Goal: Transaction & Acquisition: Purchase product/service

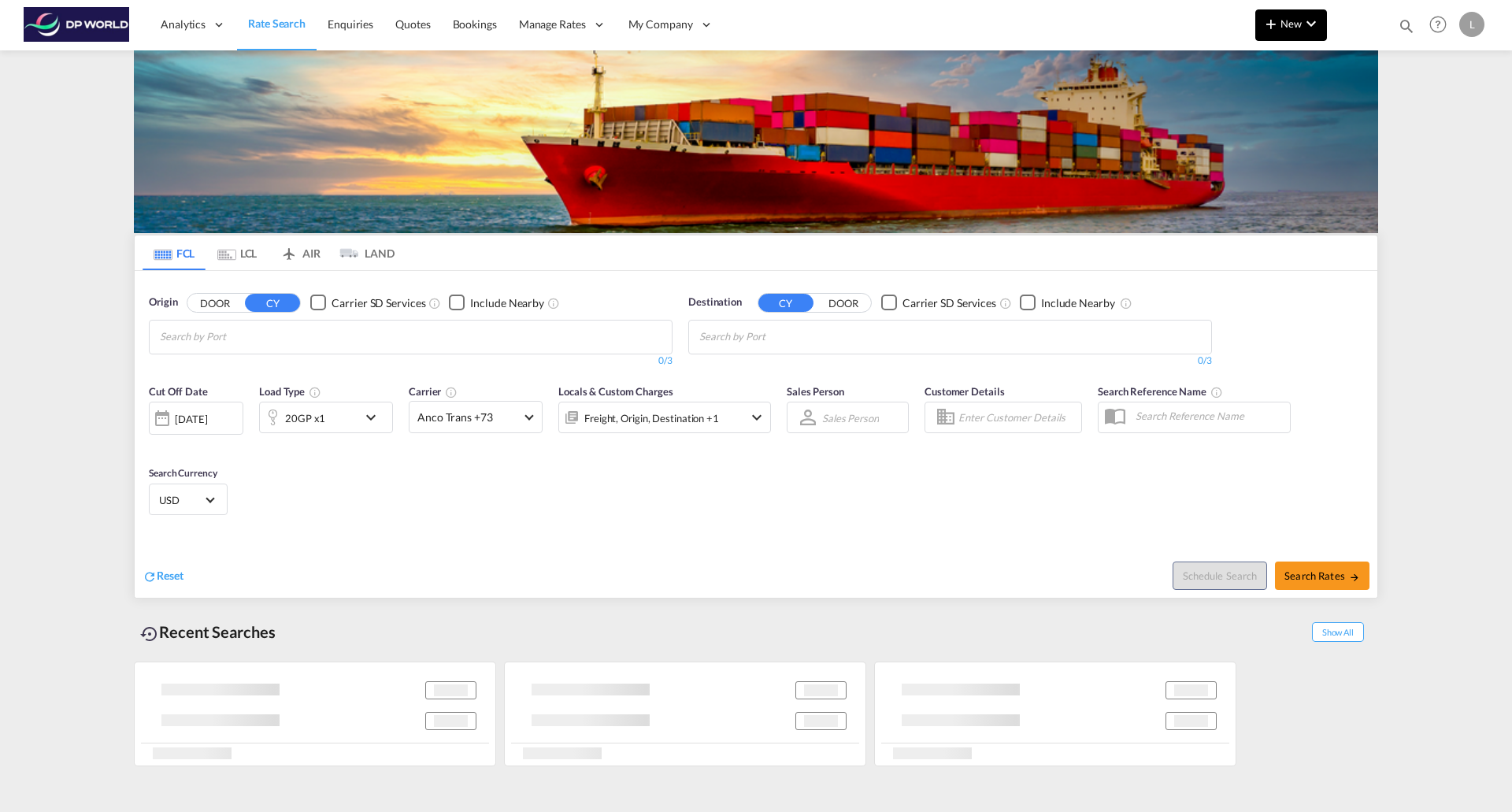
click at [1279, 21] on md-icon "icon-plus 400-fg" at bounding box center [1272, 24] width 19 height 19
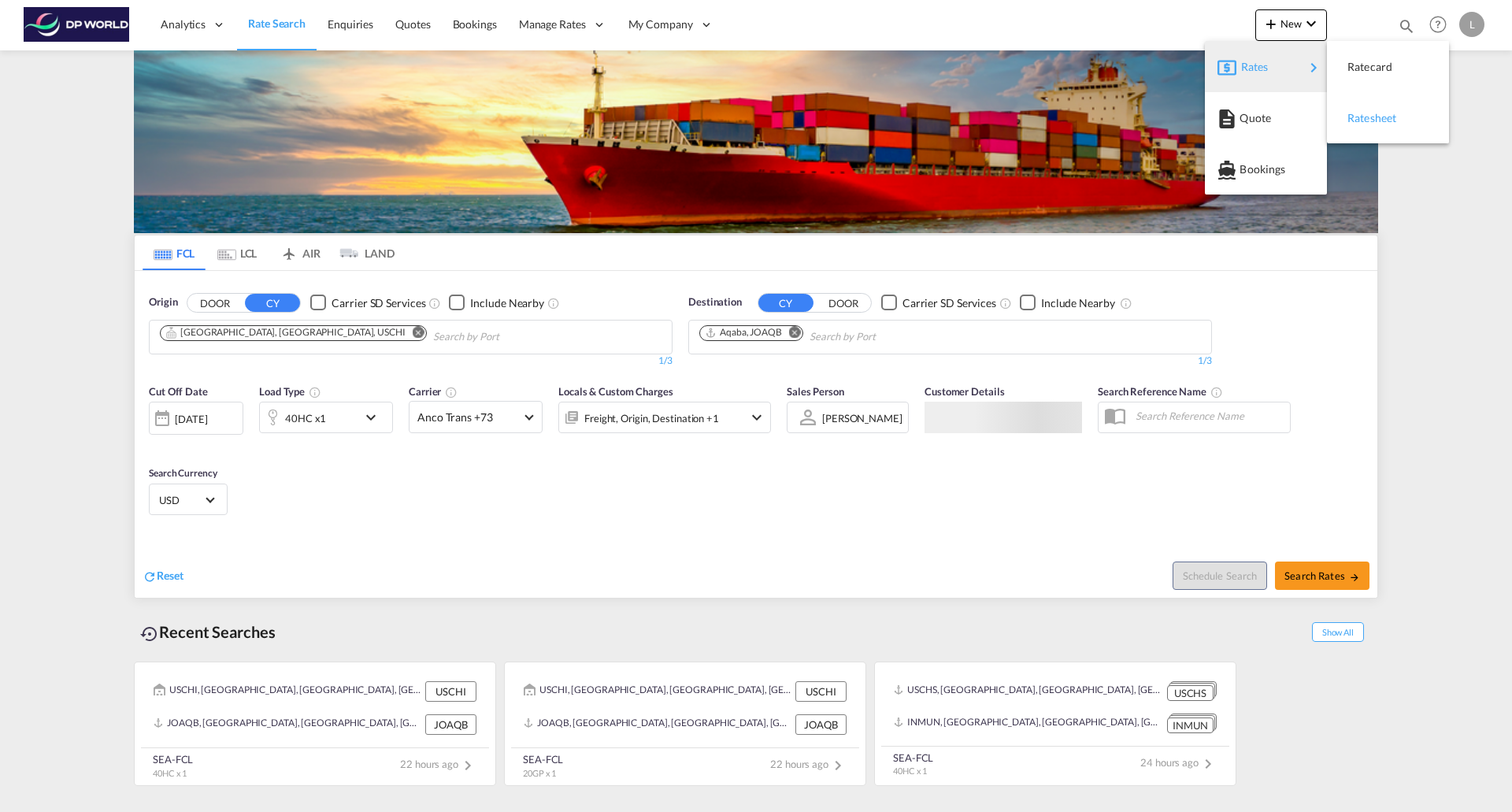
click at [1360, 121] on span "Ratesheet" at bounding box center [1357, 118] width 17 height 32
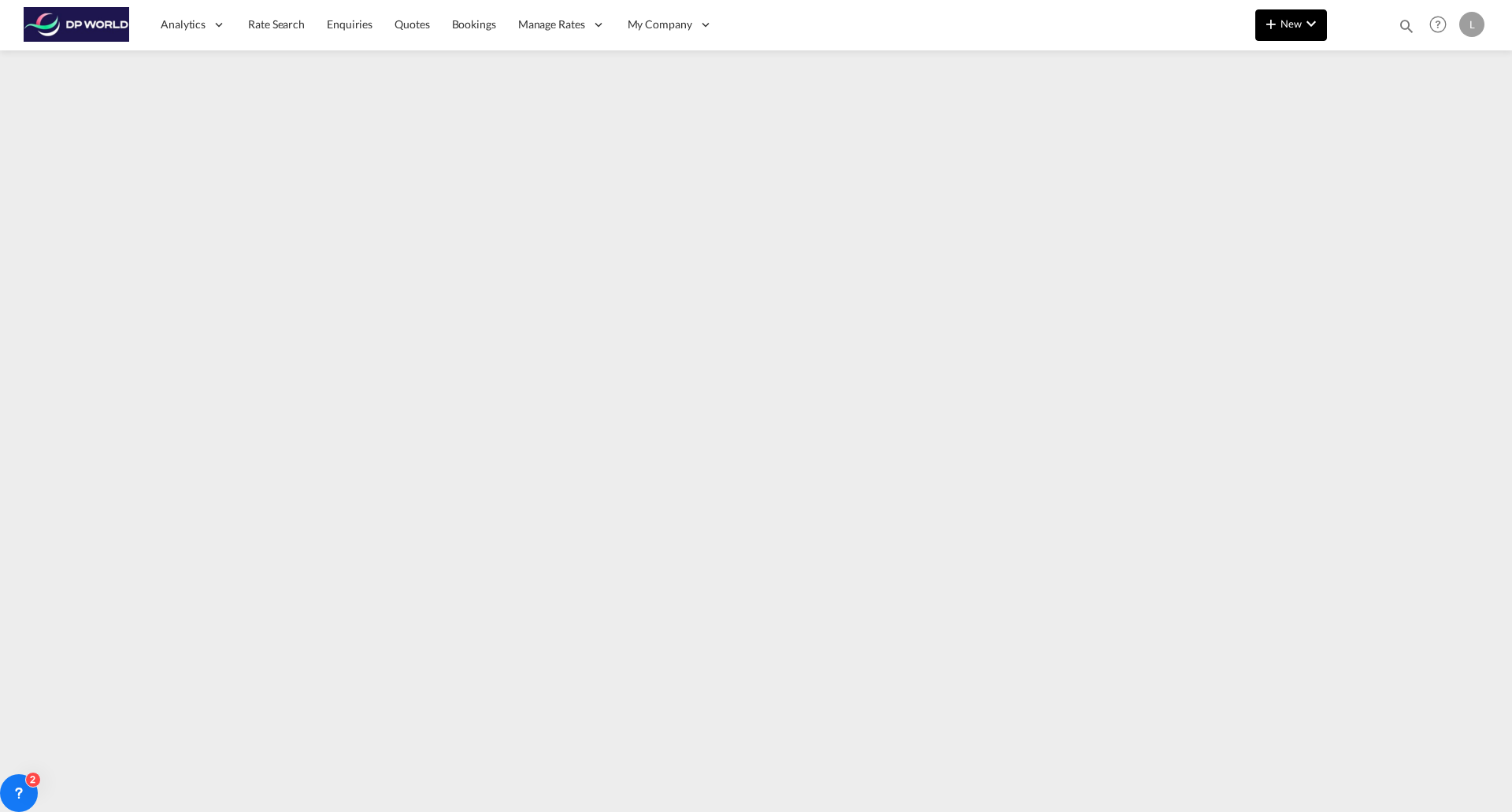
click at [1303, 28] on md-icon "icon-chevron-down" at bounding box center [1311, 24] width 19 height 19
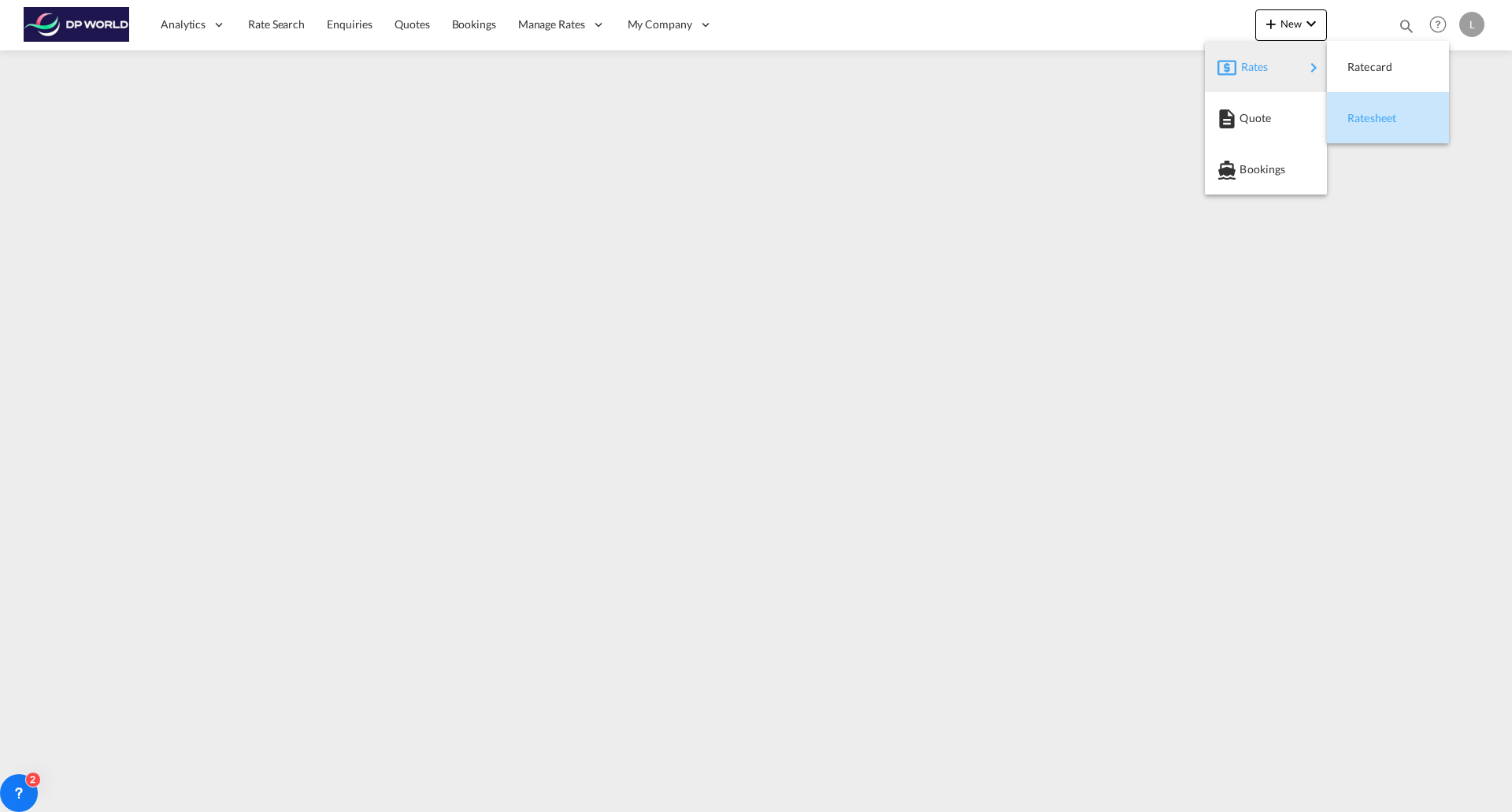
click at [1369, 107] on div "Ratesheet" at bounding box center [1377, 118] width 58 height 40
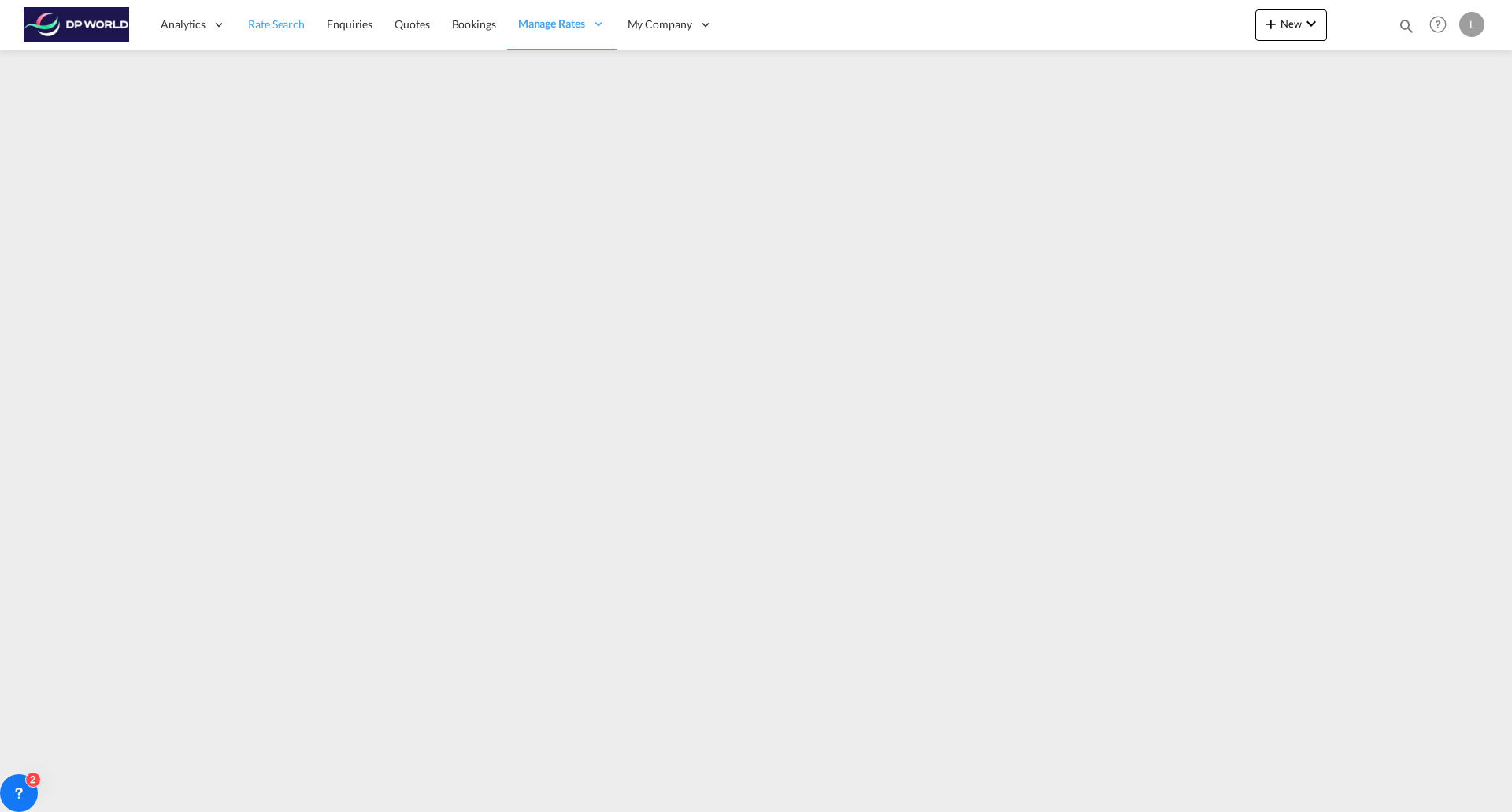
click at [270, 25] on span "Rate Search" at bounding box center [276, 24] width 57 height 14
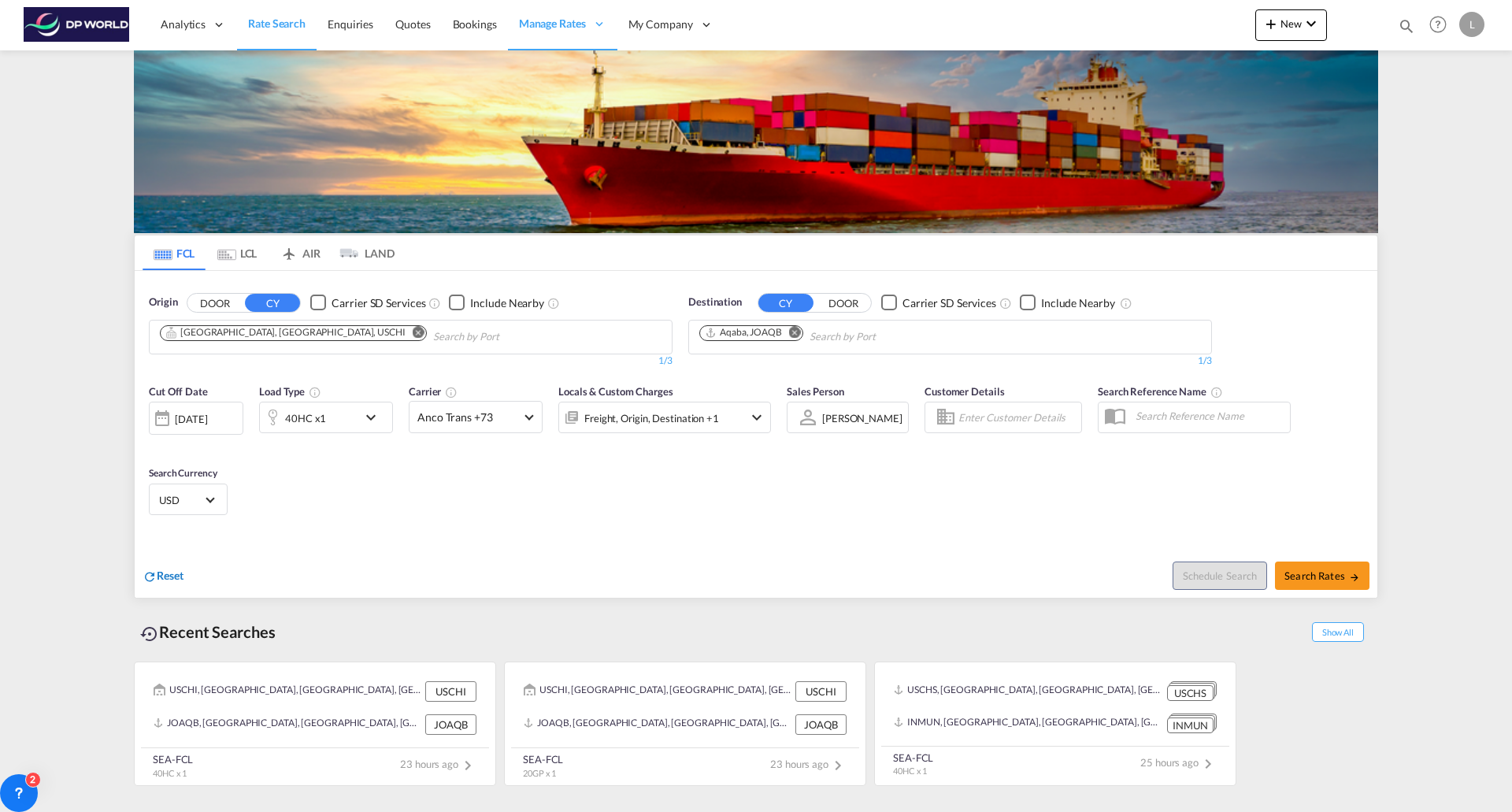
click at [172, 572] on span "Reset" at bounding box center [170, 575] width 27 height 14
click at [11, 788] on div "2" at bounding box center [18, 793] width 38 height 38
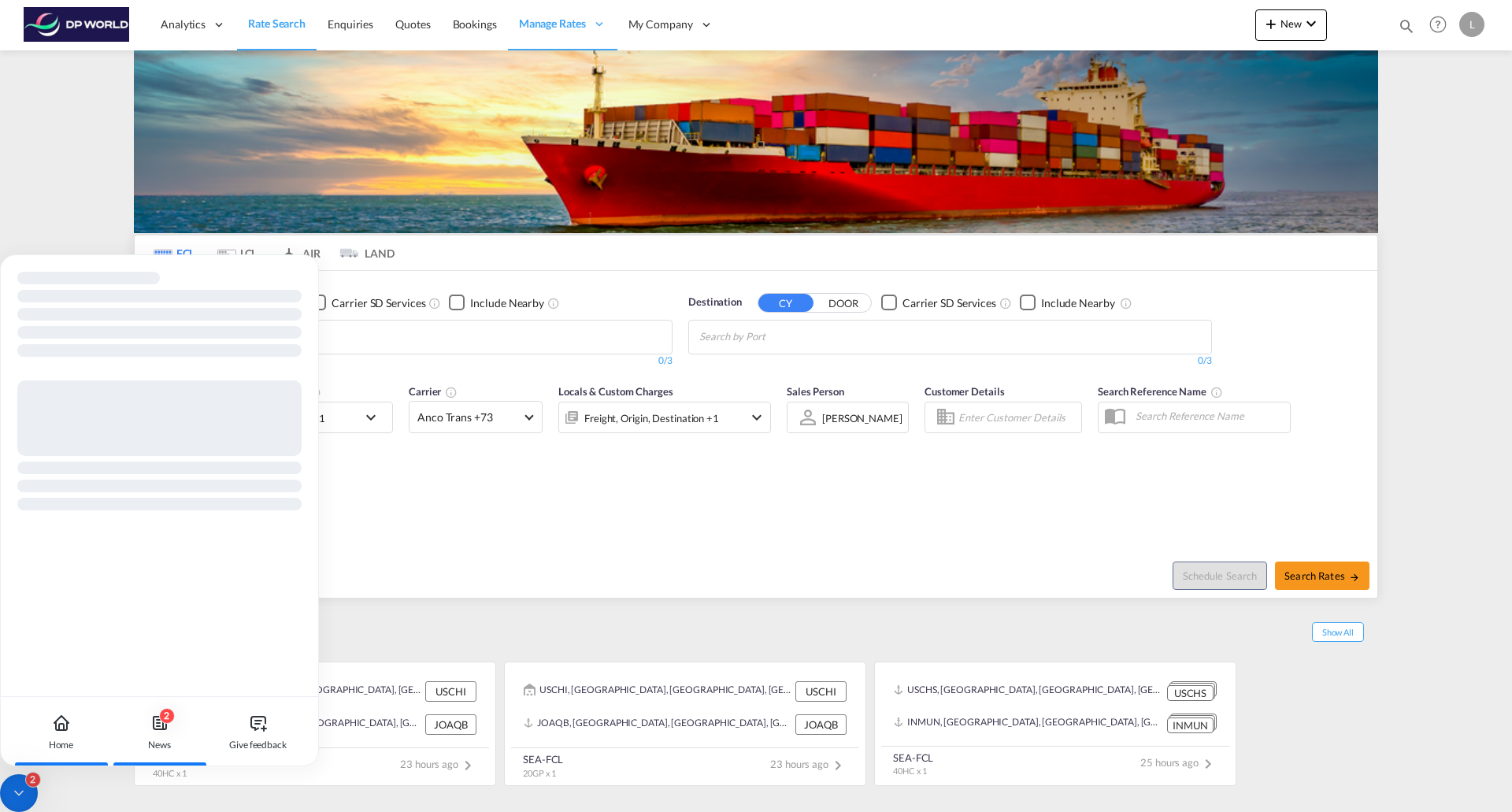
click at [149, 727] on div "2 News" at bounding box center [159, 732] width 88 height 70
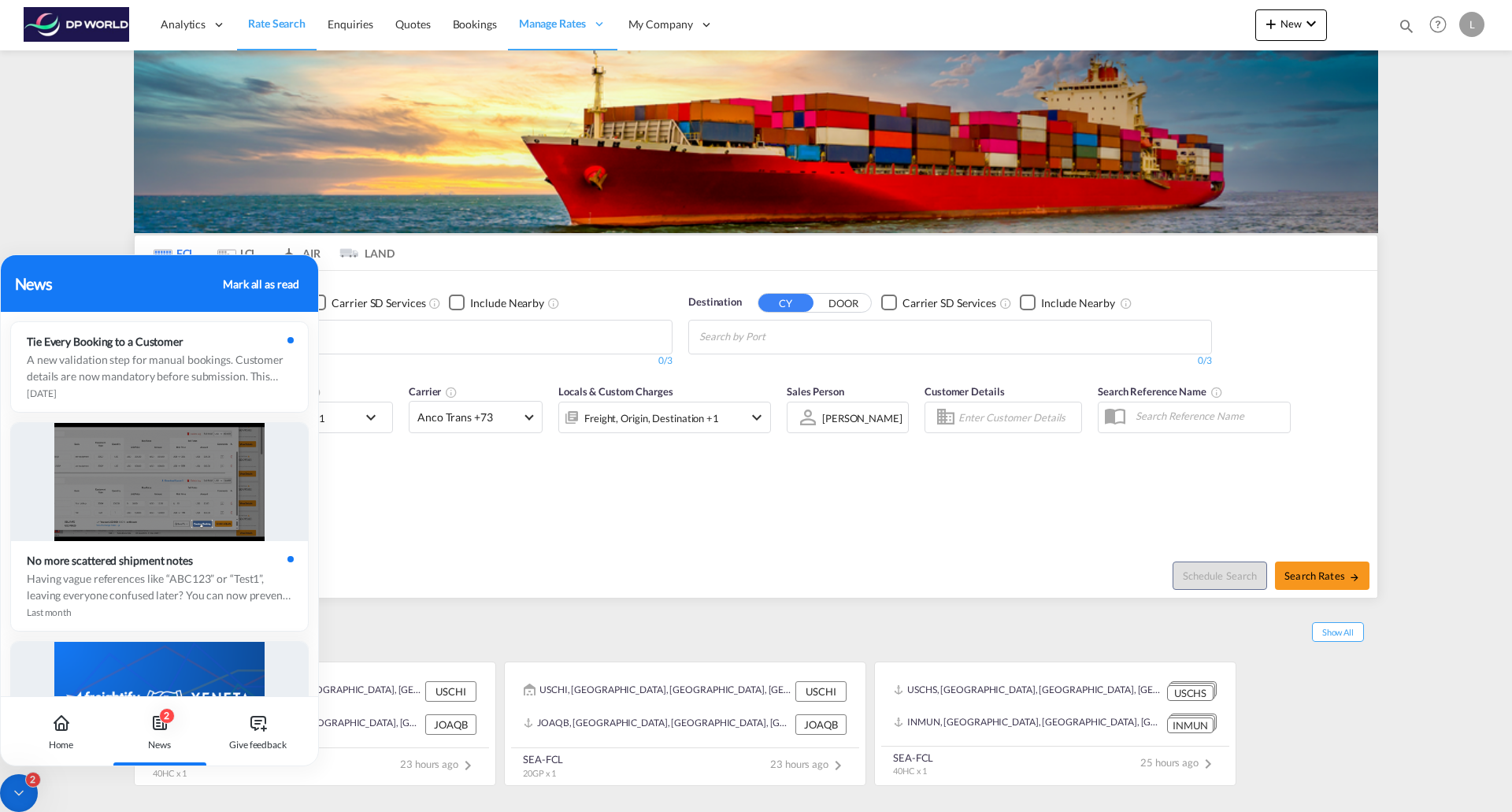
click at [265, 285] on div "Mark all as read" at bounding box center [261, 283] width 75 height 16
click at [412, 505] on div "Cut Off Date [DATE] [DATE] Load Type 20GP x1 Carrier Anco Trans +73 Online Rate…" at bounding box center [755, 452] width 1243 height 154
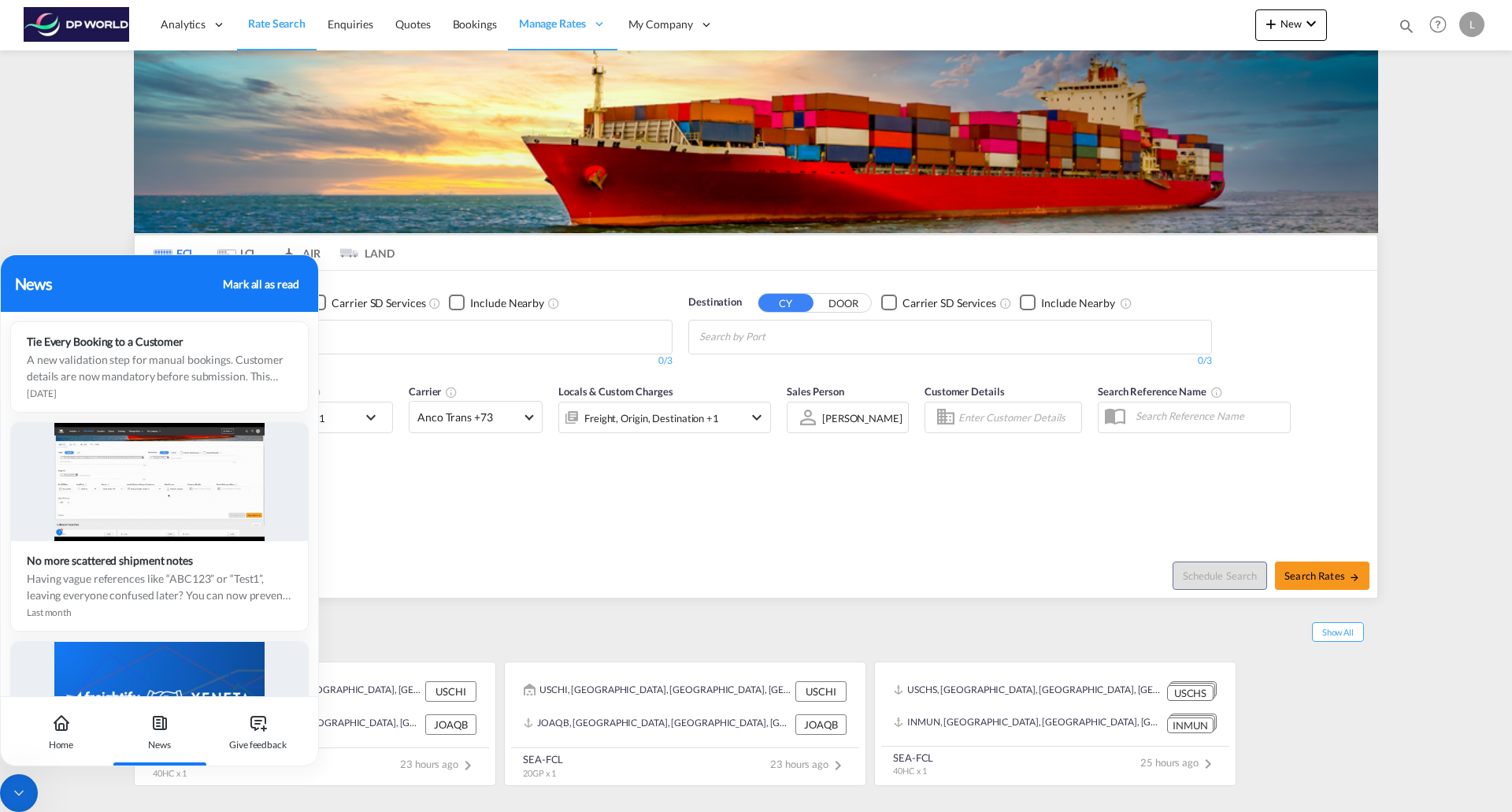
click at [480, 519] on div "Cut Off Date [DATE] [DATE] Load Type 20GP x1 Carrier Anco Trans +73 Online Rate…" at bounding box center [755, 452] width 1243 height 154
click at [19, 793] on icon at bounding box center [18, 793] width 15 height 15
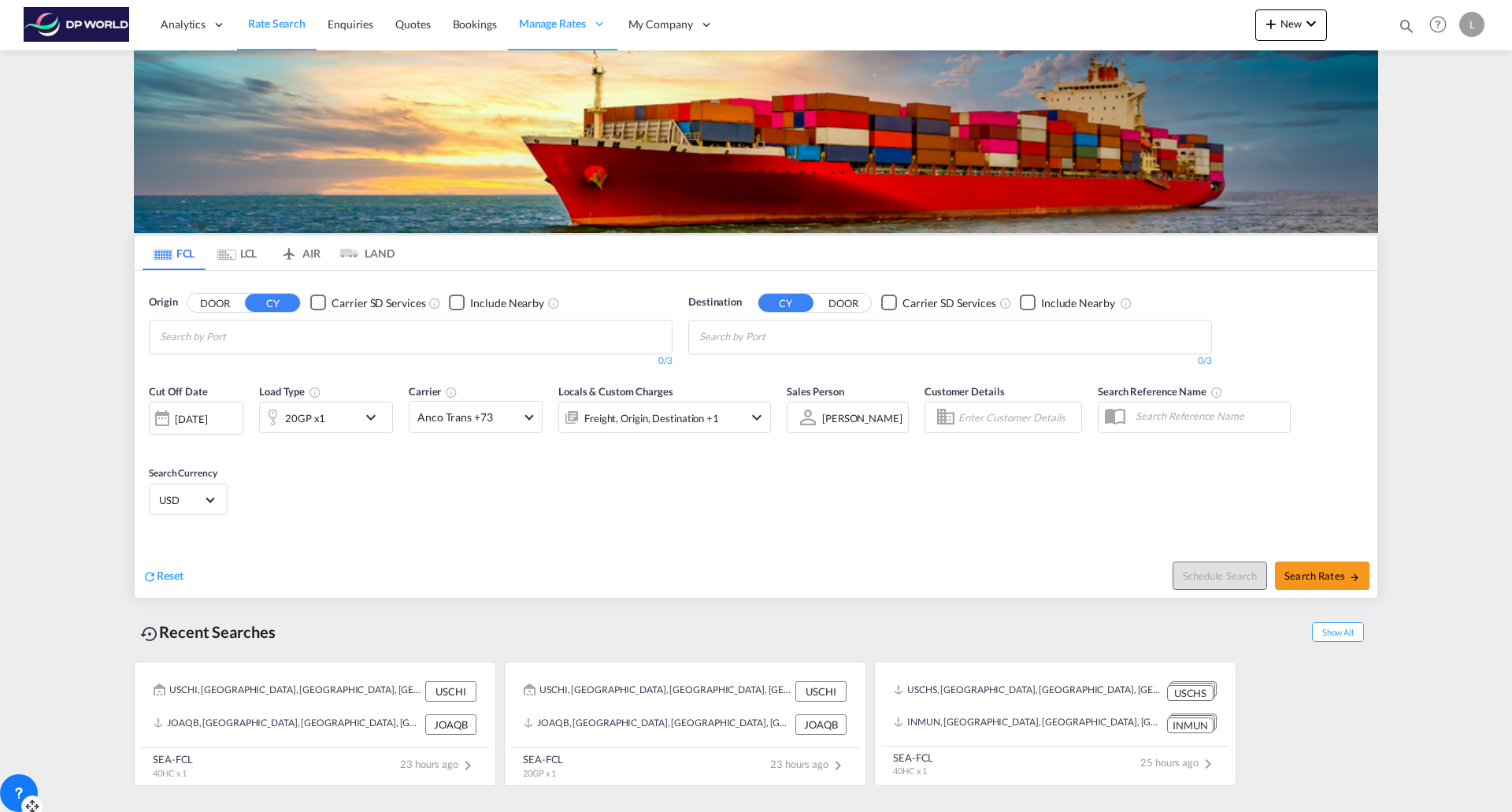
click at [267, 331] on input "Chips input." at bounding box center [235, 337] width 150 height 25
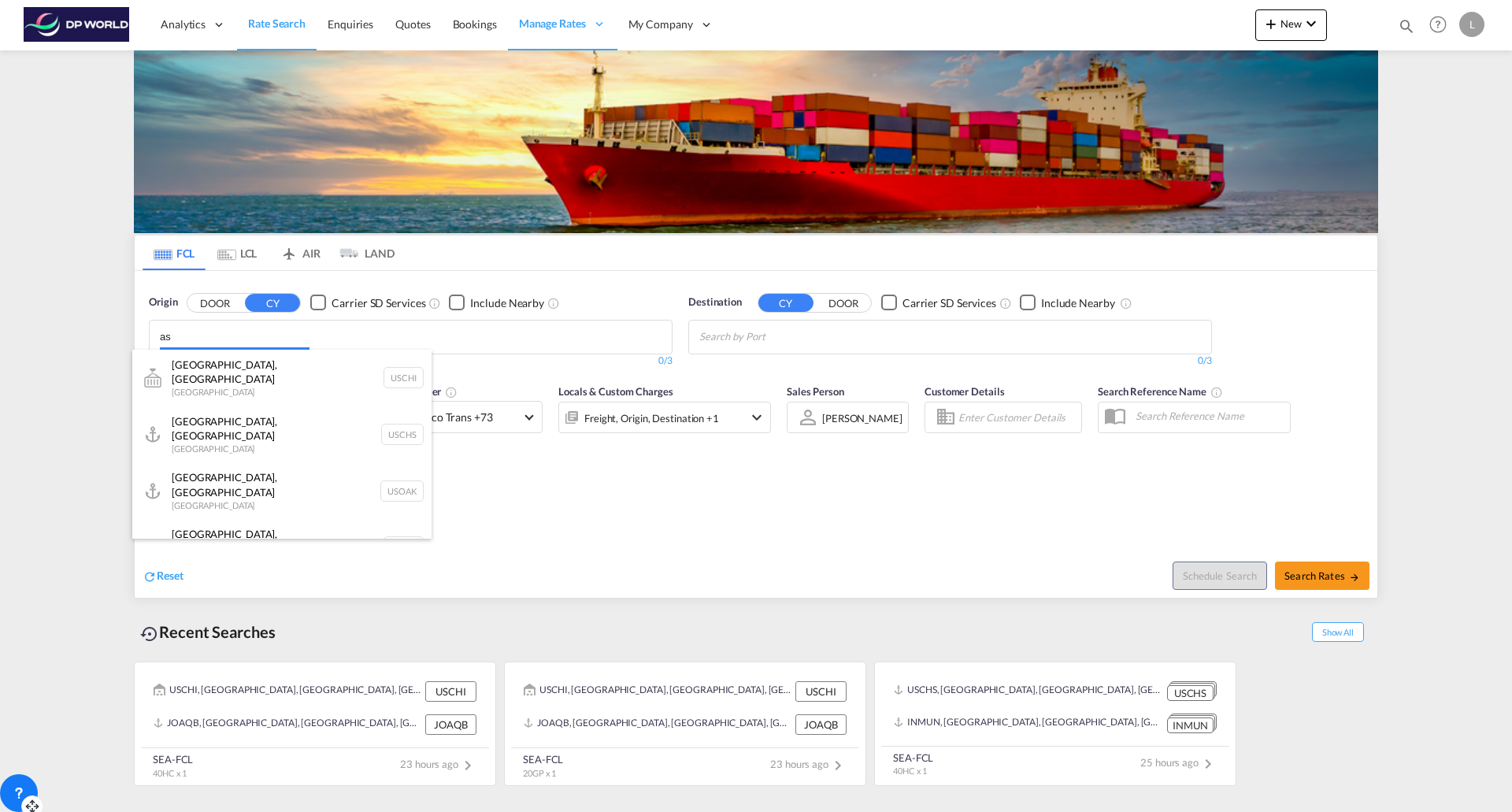
type input "a"
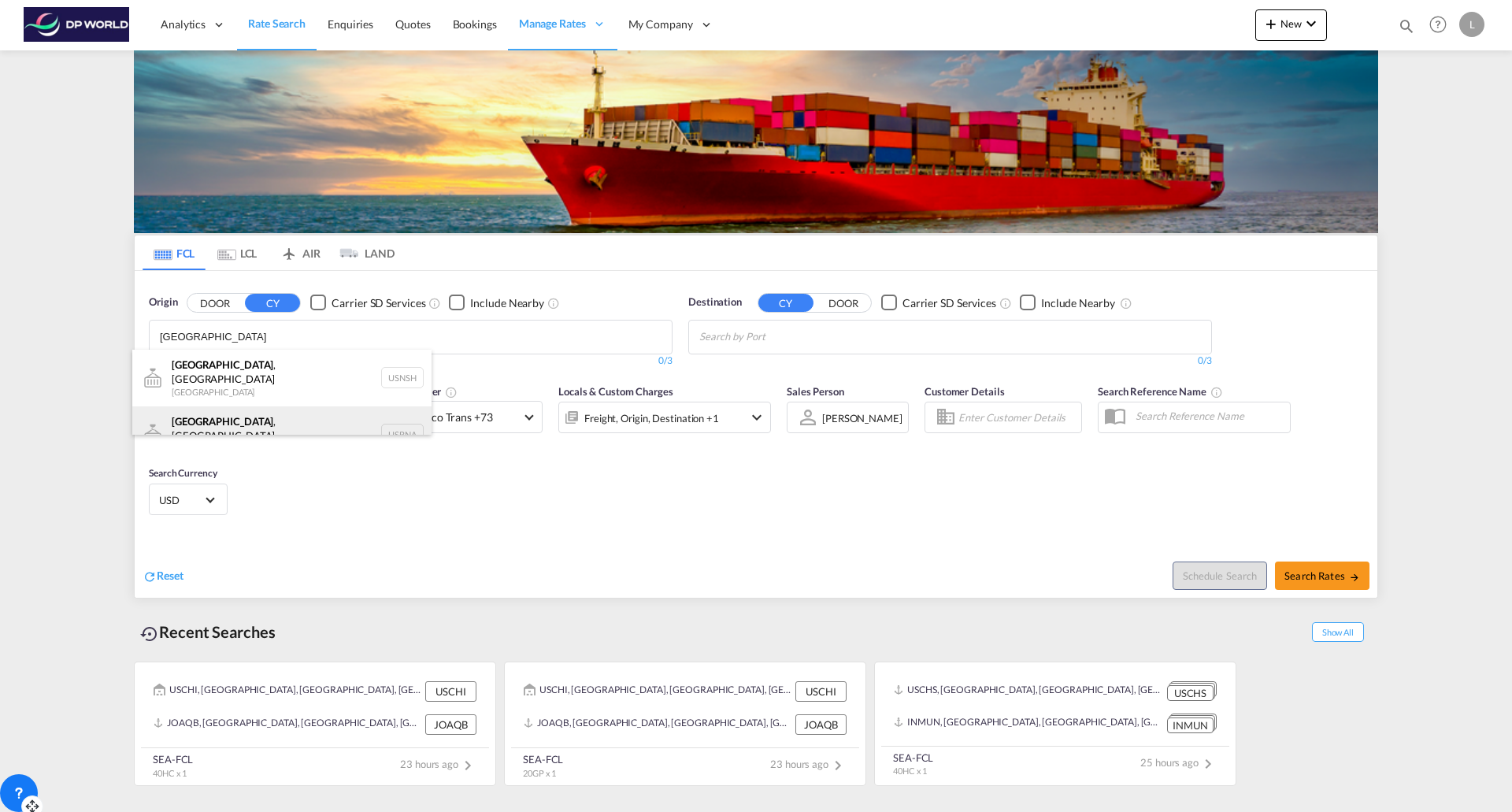
type input "[GEOGRAPHIC_DATA]"
click at [250, 416] on div "[GEOGRAPHIC_DATA] , [GEOGRAPHIC_DATA] [GEOGRAPHIC_DATA] USBNA" at bounding box center [282, 434] width 299 height 57
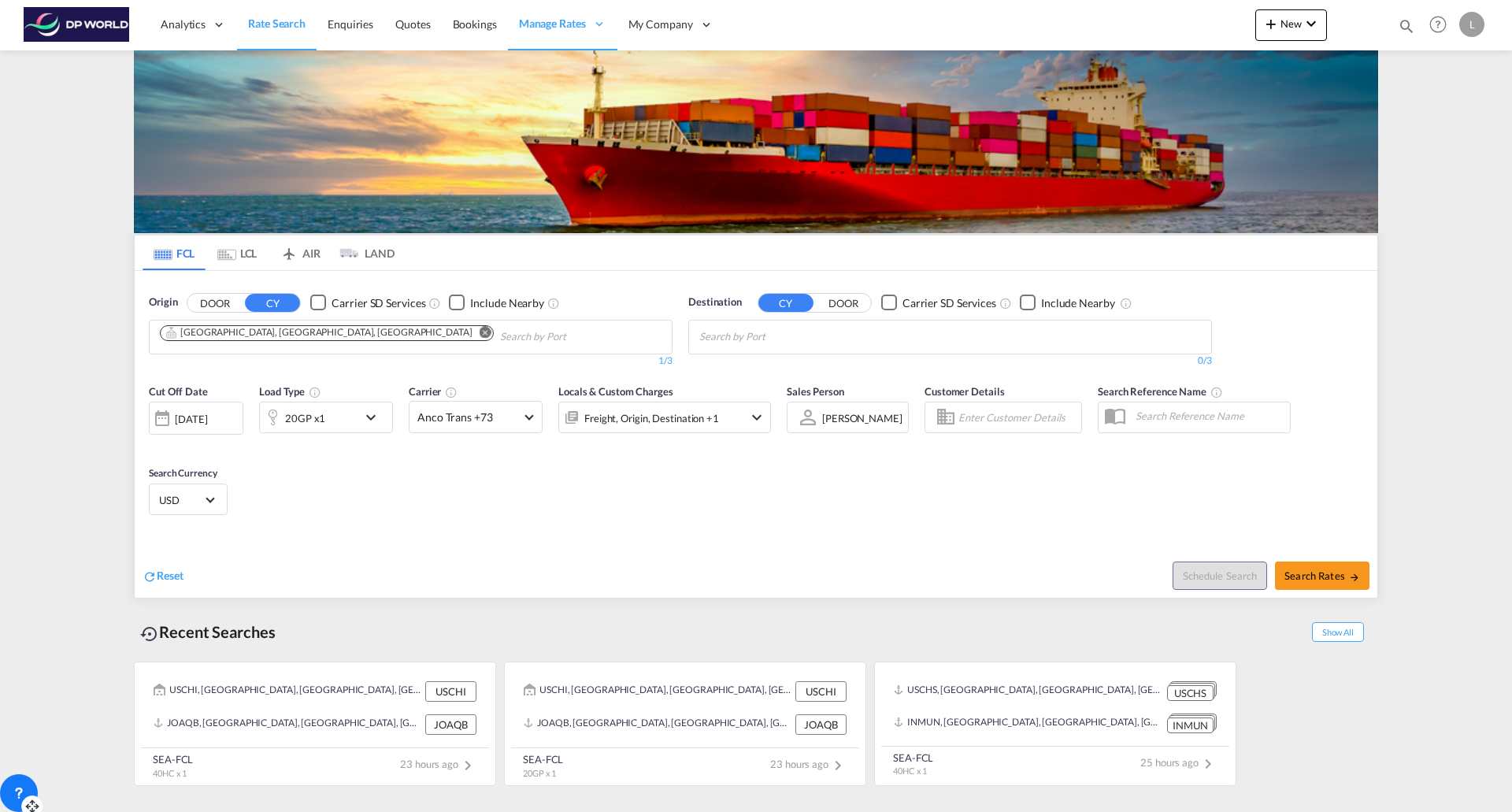
click at [809, 329] on input "Chips input." at bounding box center [773, 337] width 150 height 25
type input "jeddah"
click at [733, 370] on div "Jeddah [GEOGRAPHIC_DATA] SAJED" at bounding box center [822, 373] width 299 height 47
click at [374, 415] on md-icon "icon-chevron-down" at bounding box center [375, 418] width 27 height 19
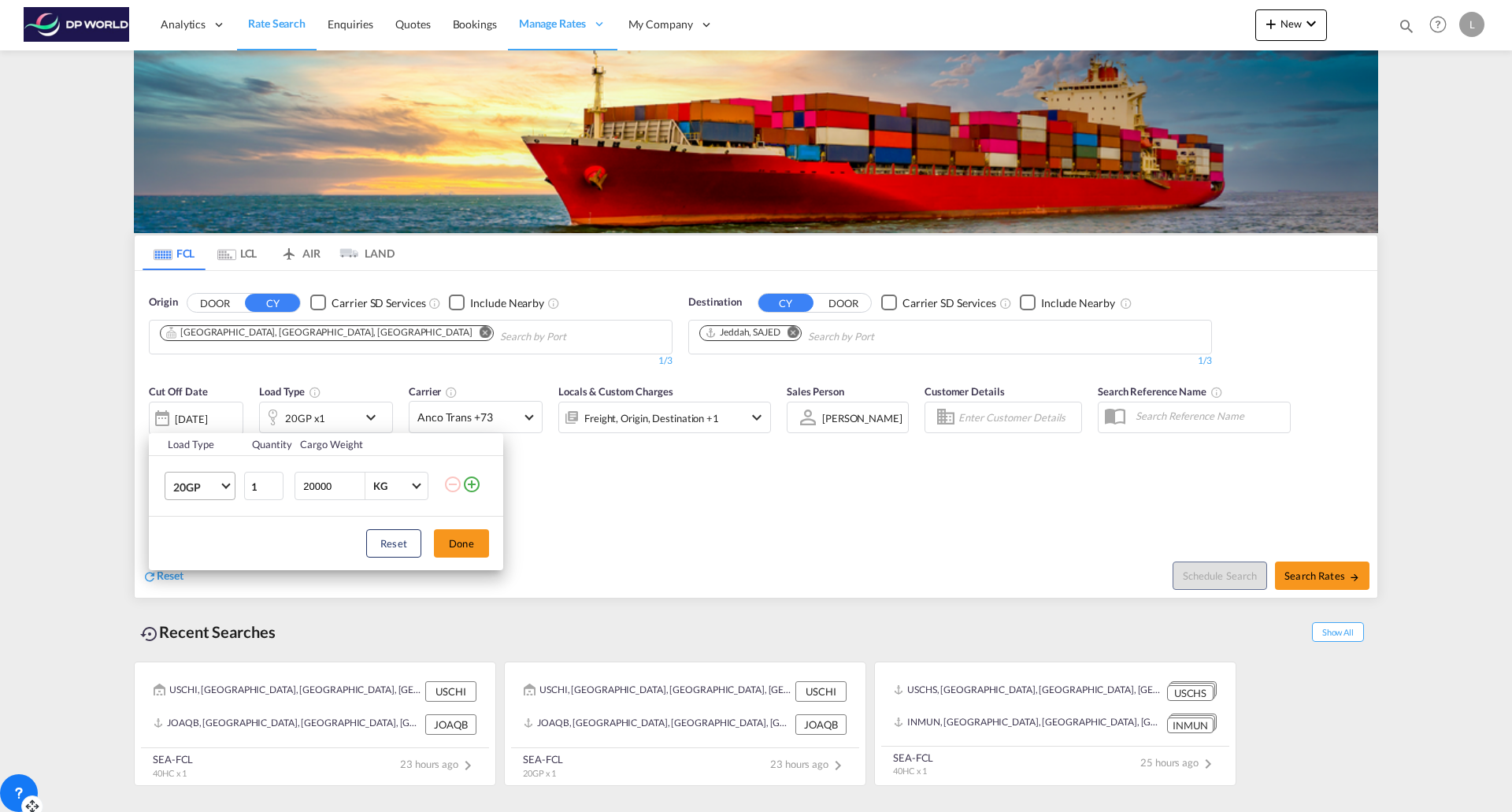
click at [219, 490] on md-select-value "20GP" at bounding box center [203, 486] width 63 height 27
click at [192, 563] on div "40HC" at bounding box center [187, 562] width 29 height 15
click at [467, 540] on button "Done" at bounding box center [461, 543] width 55 height 28
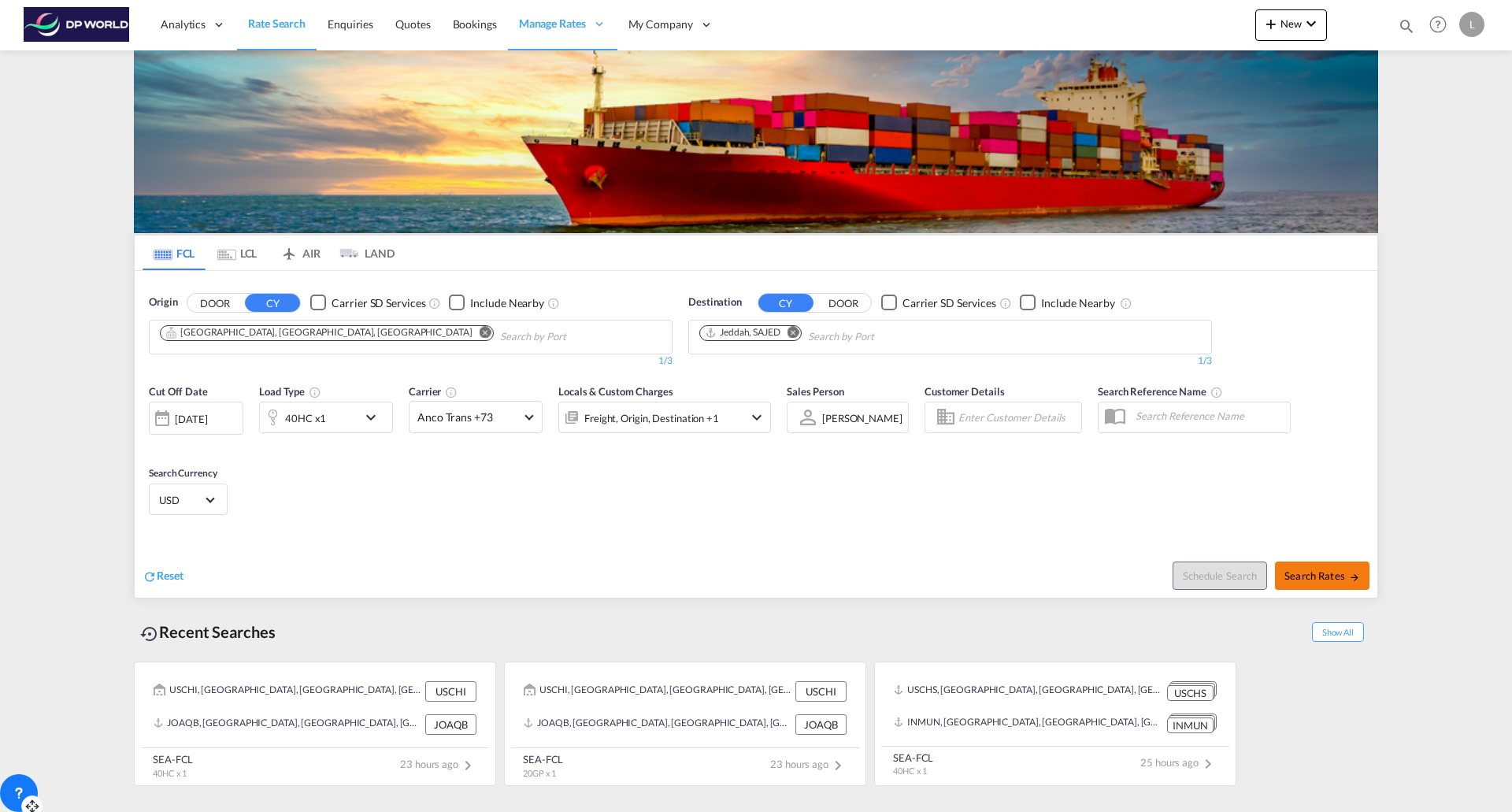
click at [1335, 579] on span "Search Rates" at bounding box center [1322, 575] width 75 height 13
type input "USBNA to SAJED / [DATE]"
